Goal: Information Seeking & Learning: Learn about a topic

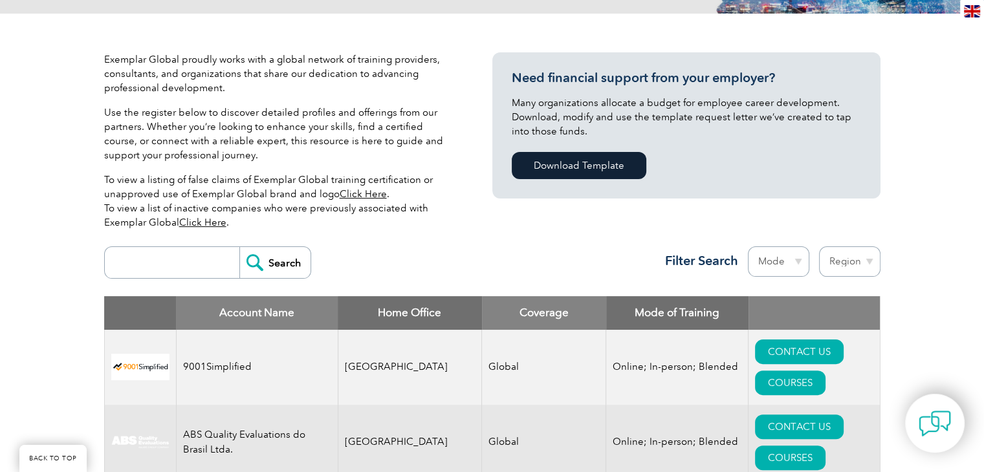
scroll to position [388, 0]
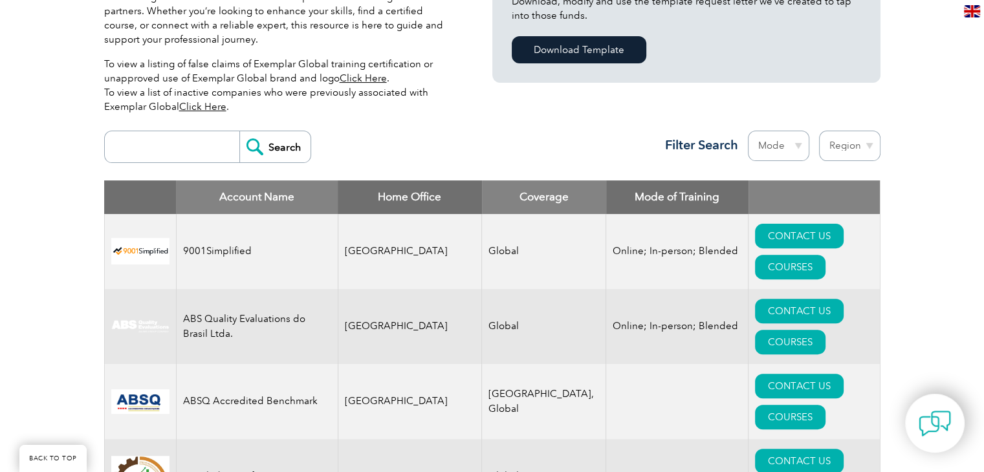
drag, startPoint x: 179, startPoint y: 124, endPoint x: 173, endPoint y: 136, distance: 13.0
click at [179, 124] on div "Search Region [GEOGRAPHIC_DATA] [GEOGRAPHIC_DATA] [GEOGRAPHIC_DATA] [GEOGRAPHIC…" at bounding box center [492, 152] width 777 height 56
drag, startPoint x: 173, startPoint y: 140, endPoint x: 171, endPoint y: 150, distance: 9.3
click at [173, 140] on input "search" at bounding box center [175, 146] width 128 height 31
type input "bluestar"
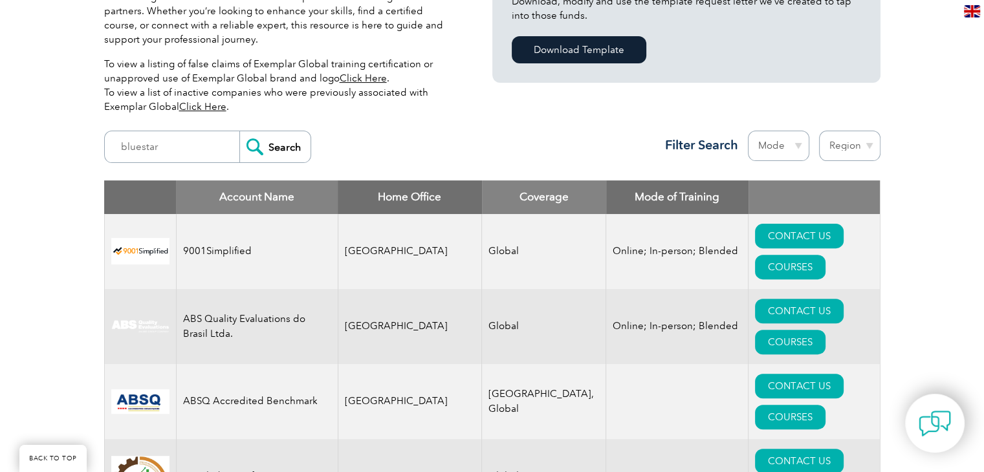
click at [279, 148] on input "Search" at bounding box center [274, 146] width 71 height 31
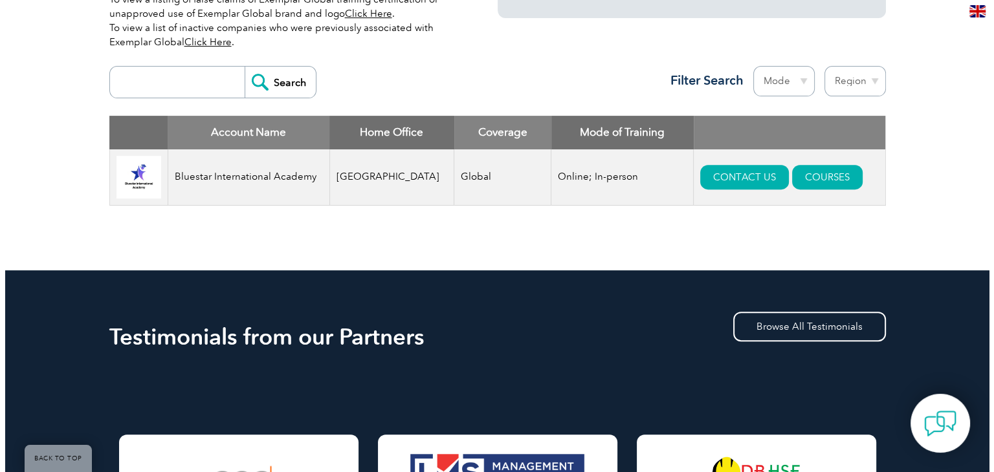
scroll to position [453, 0]
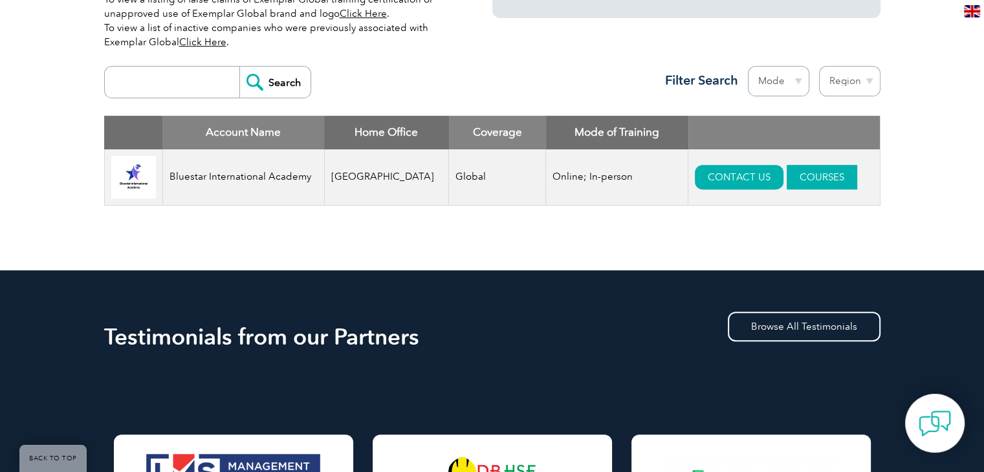
click at [804, 186] on link "COURSES" at bounding box center [822, 177] width 71 height 25
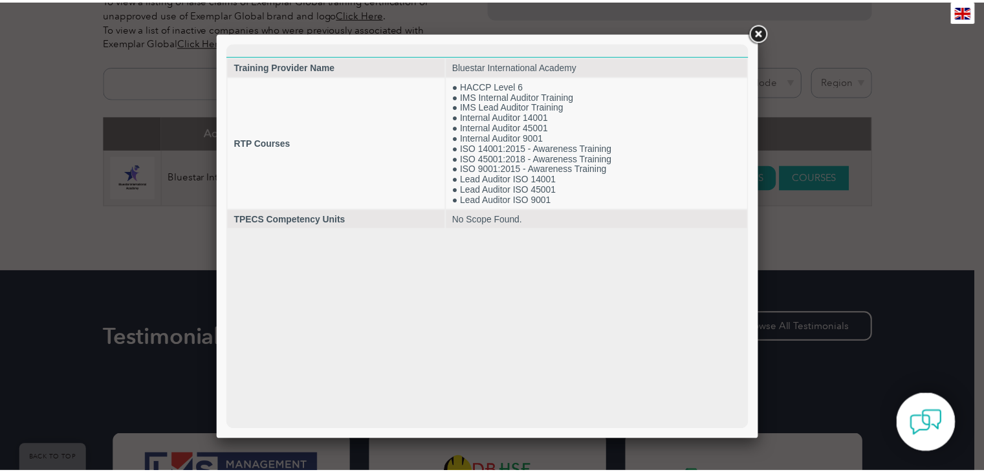
scroll to position [0, 0]
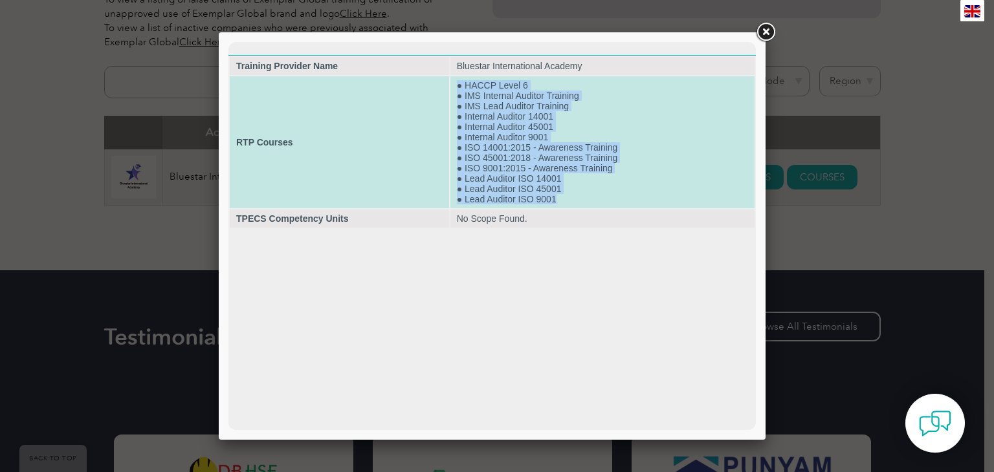
drag, startPoint x: 456, startPoint y: 81, endPoint x: 571, endPoint y: 203, distance: 167.1
click at [571, 203] on td "● HACCP Level 6 ● IMS Internal Auditor Training ● IMS Lead Auditor Training ● I…" at bounding box center [602, 142] width 304 height 132
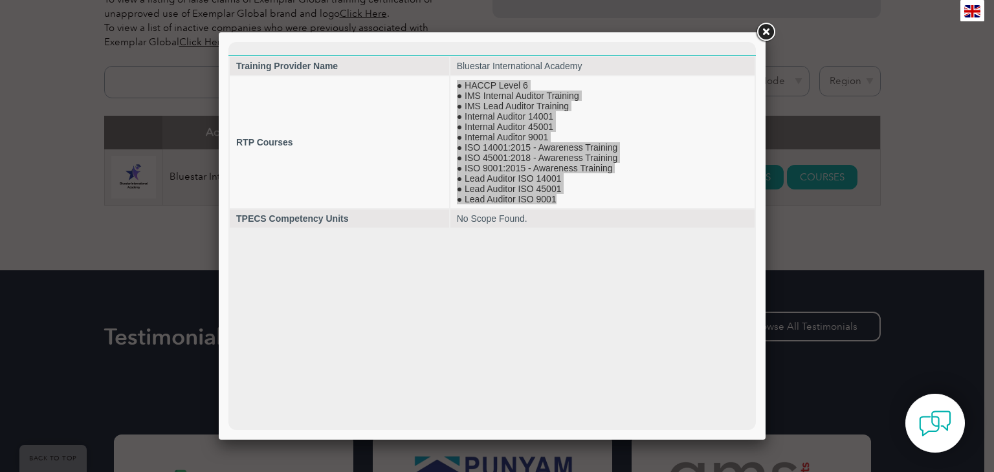
click at [758, 31] on link at bounding box center [765, 32] width 23 height 23
